Goal: Information Seeking & Learning: Learn about a topic

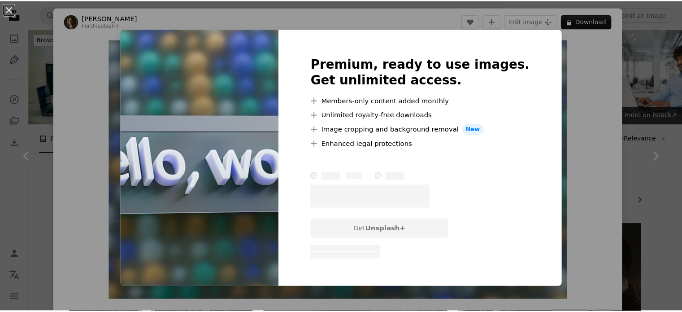
scroll to position [994, 0]
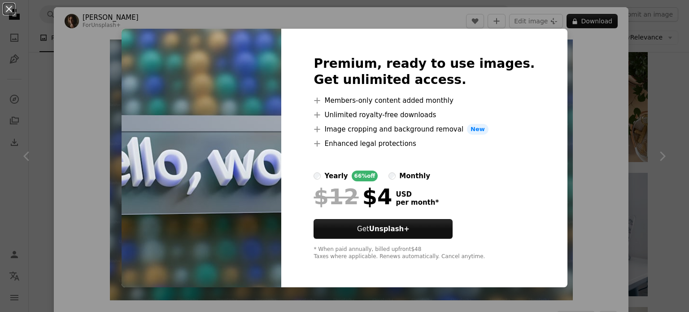
click at [74, 26] on div "An X shape Premium, ready to use images. Get unlimited access. A plus sign Memb…" at bounding box center [344, 156] width 689 height 312
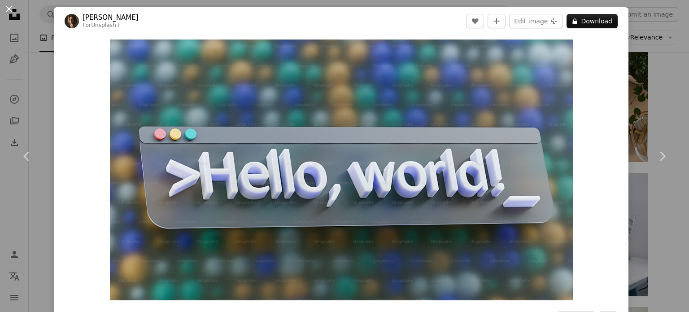
click at [12, 11] on button "An X shape" at bounding box center [9, 9] width 11 height 11
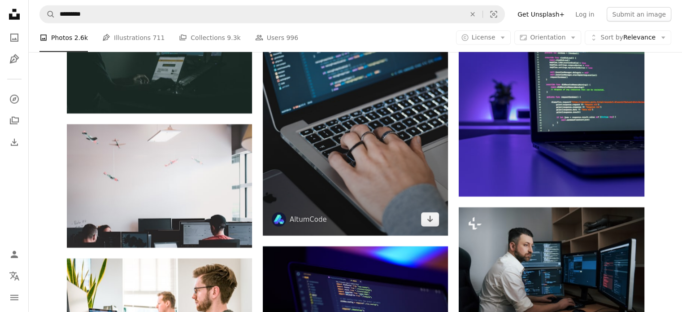
scroll to position [2608, 0]
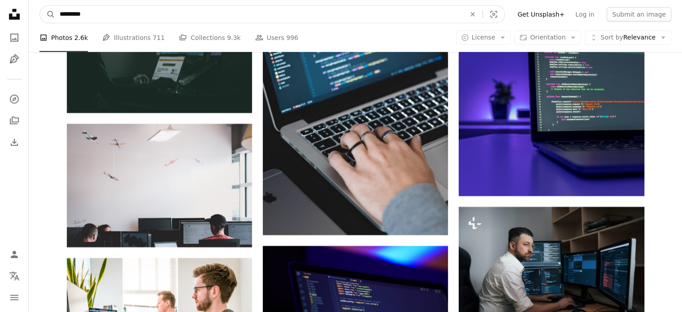
click at [283, 12] on input "*********" at bounding box center [259, 14] width 408 height 17
type input "**********"
click button "A magnifying glass" at bounding box center [47, 14] width 15 height 17
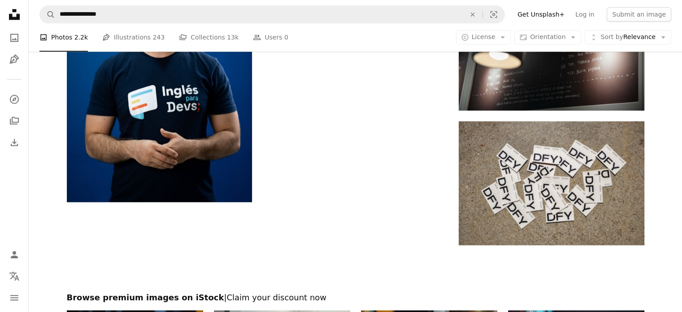
scroll to position [1143, 0]
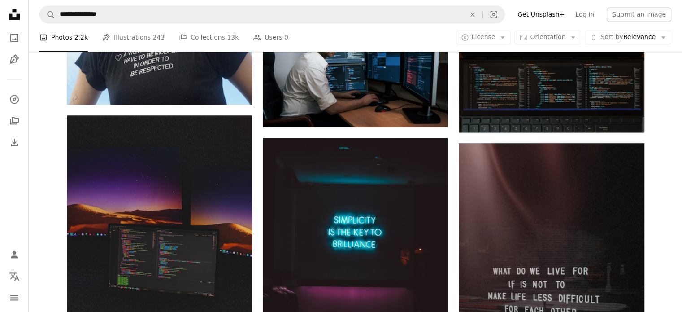
scroll to position [1375, 0]
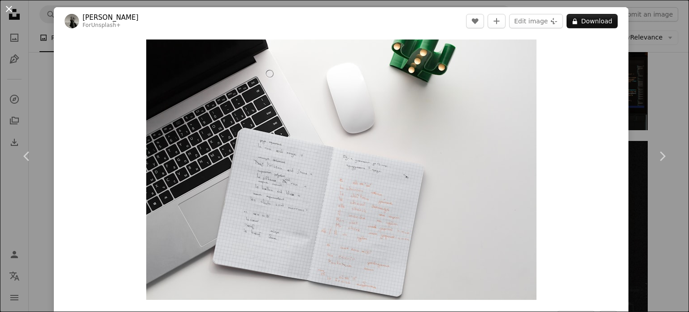
click at [7, 8] on button "An X shape" at bounding box center [9, 9] width 11 height 11
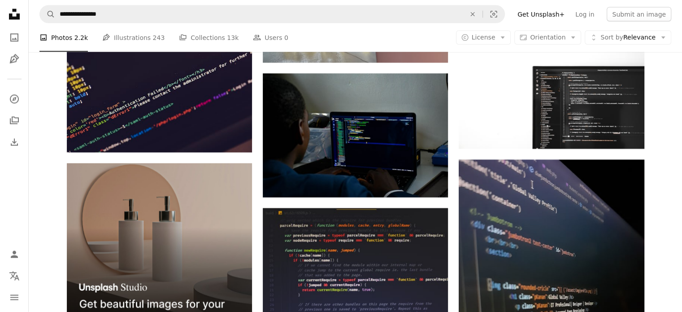
scroll to position [1883, 0]
